Goal: Information Seeking & Learning: Learn about a topic

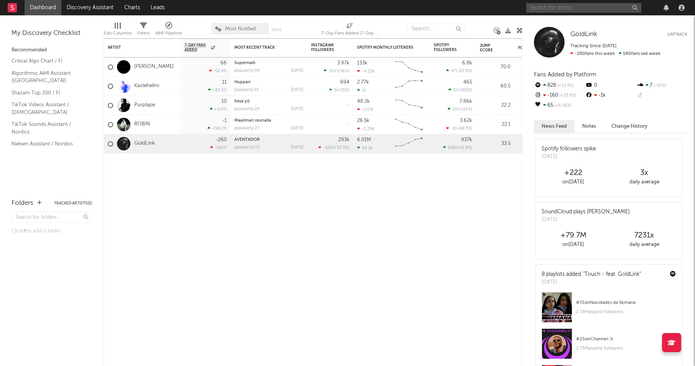
click at [554, 6] on input "text" at bounding box center [583, 8] width 115 height 10
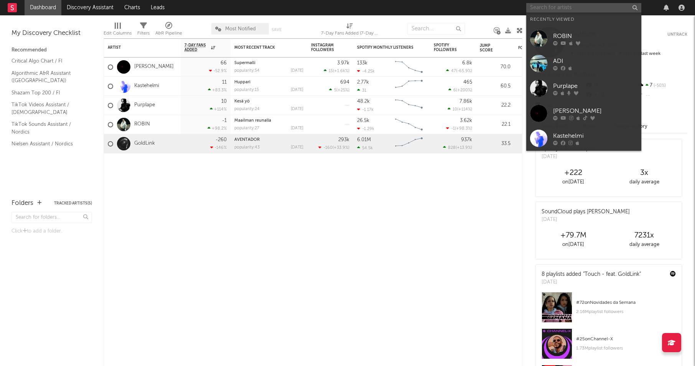
paste input "[PERSON_NAME]"
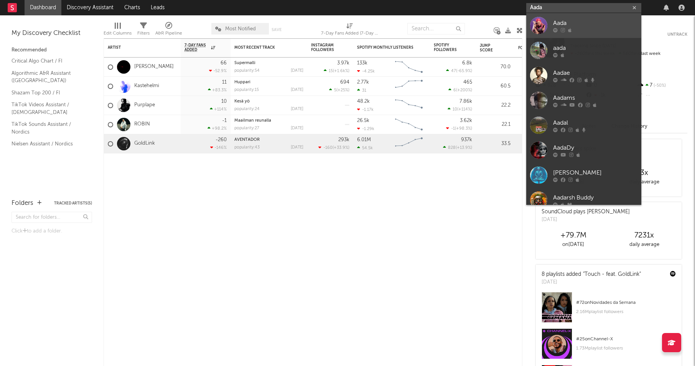
type input "Aada"
click at [566, 27] on div "Aada" at bounding box center [595, 22] width 84 height 9
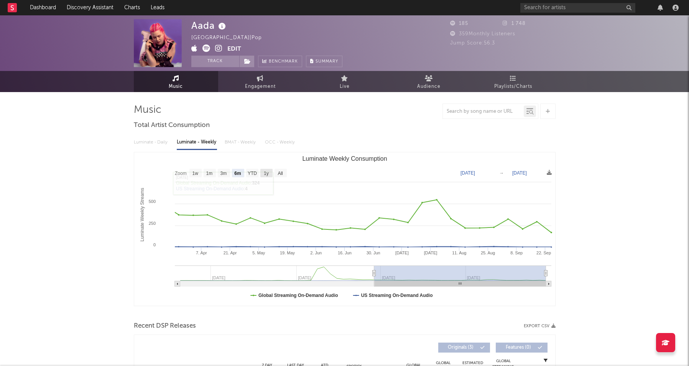
click at [266, 171] on text "1y" at bounding box center [266, 173] width 5 height 5
select select "1y"
type input "[DATE]"
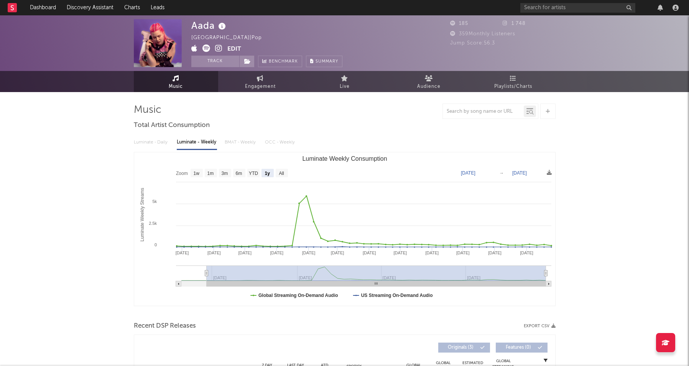
click at [244, 140] on div "Luminate - Daily Luminate - Weekly BMAT - Weekly OCC - Weekly" at bounding box center [345, 142] width 422 height 13
click at [162, 136] on div "Luminate - Daily Luminate - Weekly BMAT - Weekly OCC - Weekly" at bounding box center [345, 142] width 422 height 13
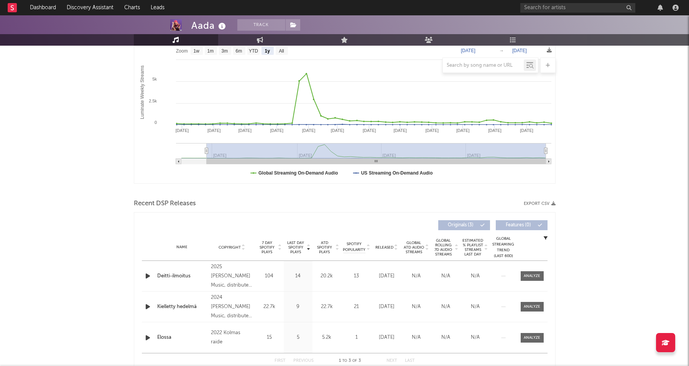
scroll to position [148, 0]
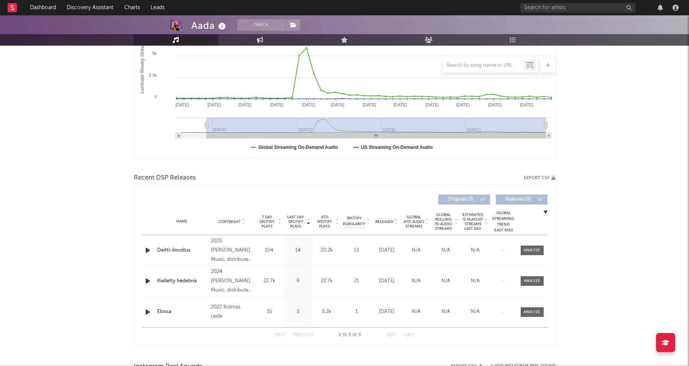
click at [146, 251] on icon "button" at bounding box center [148, 250] width 8 height 10
click at [146, 251] on icon "button" at bounding box center [147, 250] width 7 height 10
click at [528, 248] on div at bounding box center [532, 250] width 16 height 6
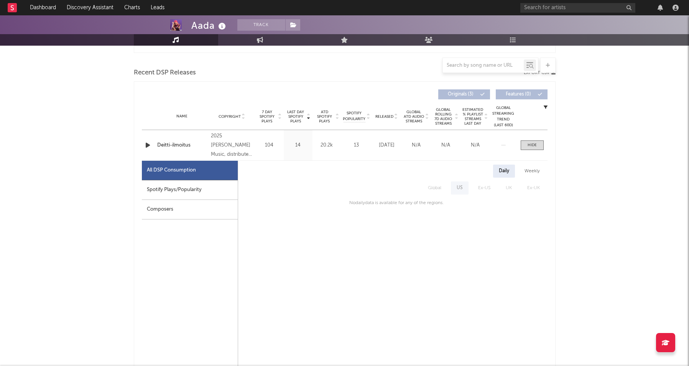
scroll to position [289, 0]
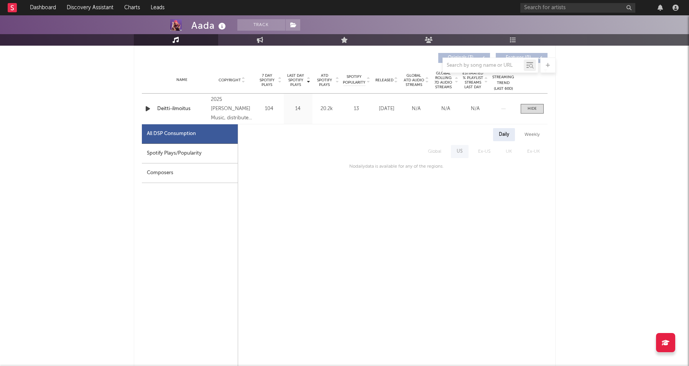
click at [537, 130] on div "Weekly" at bounding box center [532, 134] width 27 height 13
select select "1w"
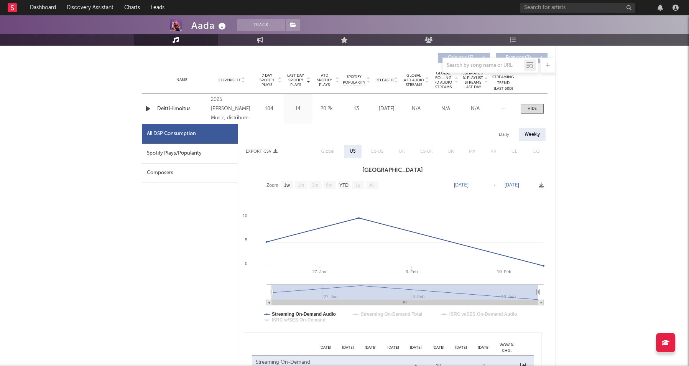
click at [382, 169] on h3 "[GEOGRAPHIC_DATA]" at bounding box center [392, 170] width 309 height 9
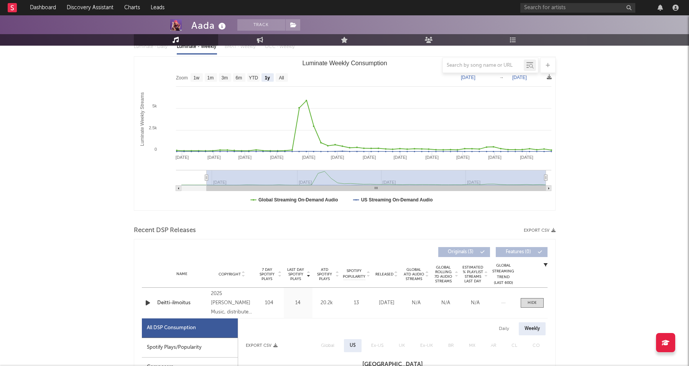
scroll to position [0, 0]
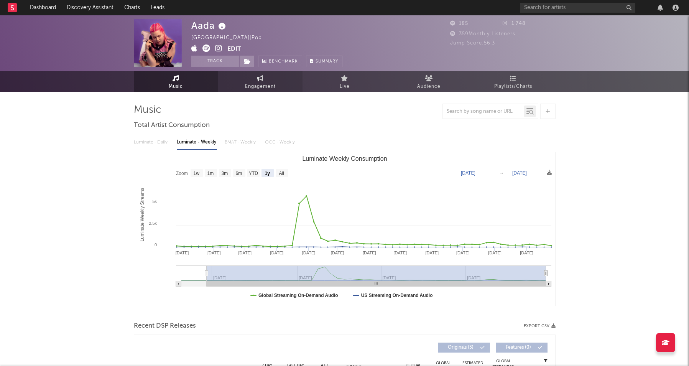
click at [255, 89] on span "Engagement" at bounding box center [260, 86] width 31 height 9
select select "1w"
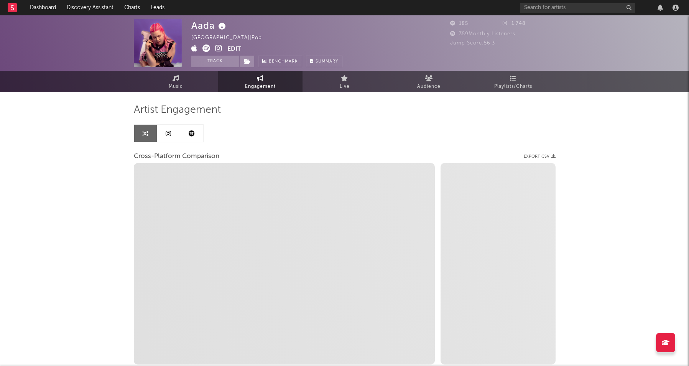
select select "1m"
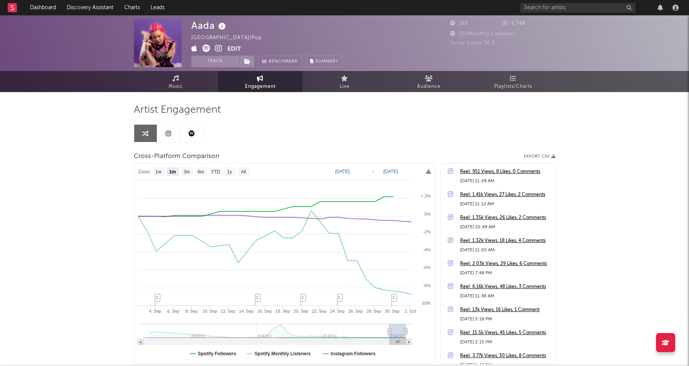
click at [174, 138] on link at bounding box center [168, 133] width 23 height 17
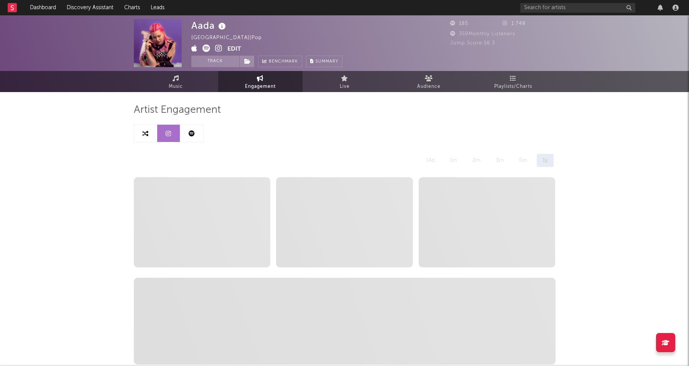
select select "6m"
click at [196, 133] on link at bounding box center [191, 133] width 23 height 17
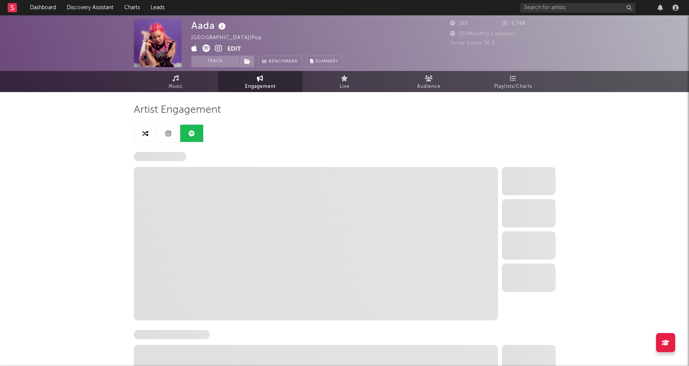
select select "6m"
select select "1w"
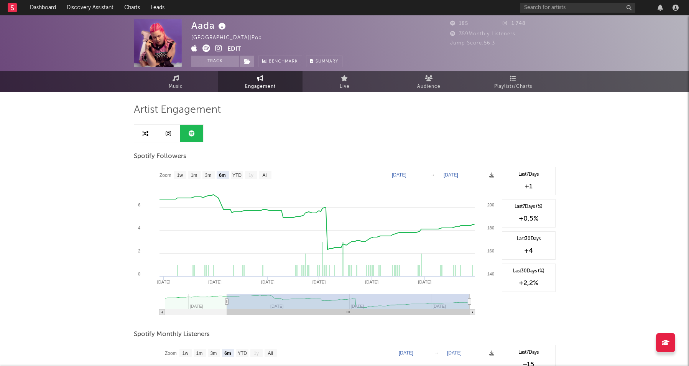
click at [194, 48] on icon at bounding box center [194, 48] width 6 height 8
click at [204, 51] on icon at bounding box center [206, 48] width 8 height 8
